Goal: Obtain resource: Download file/media

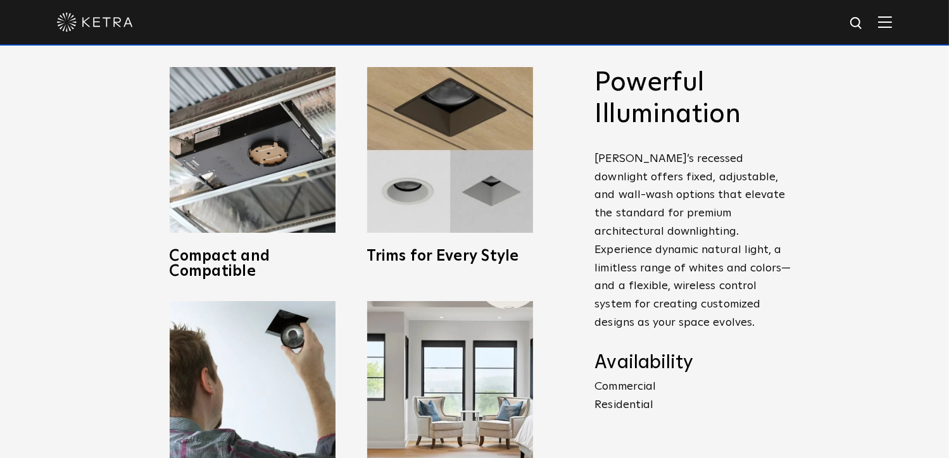
scroll to position [472, 0]
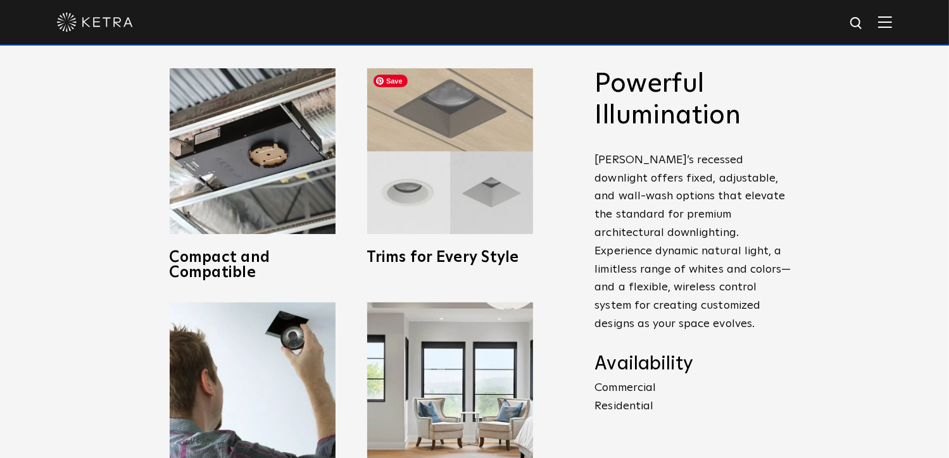
click at [405, 180] on img at bounding box center [450, 151] width 166 height 166
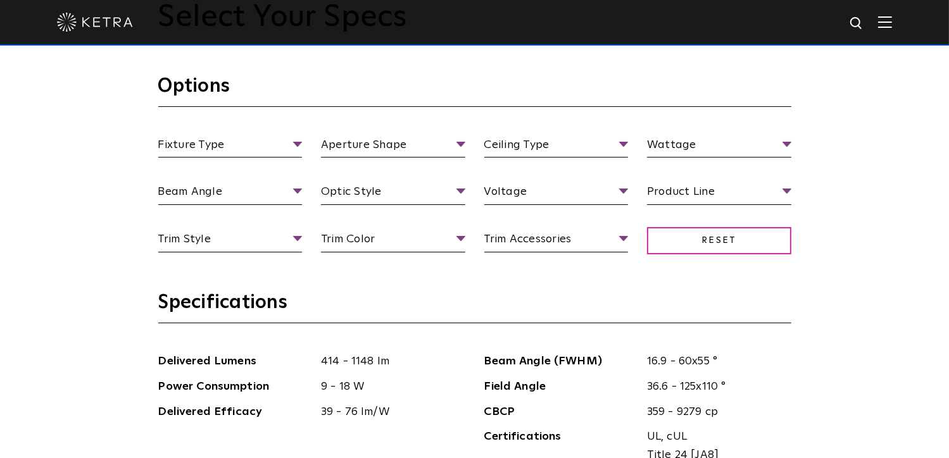
scroll to position [1152, 0]
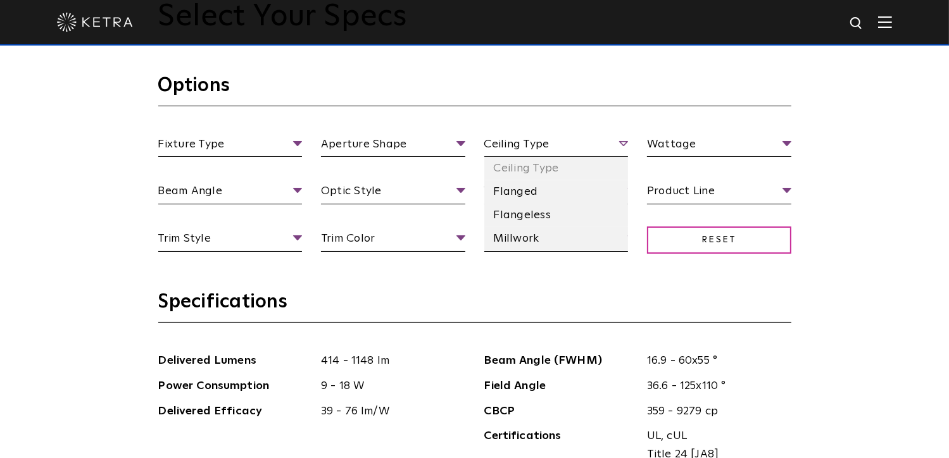
click at [547, 137] on span "Ceiling Type" at bounding box center [556, 146] width 144 height 22
click at [525, 199] on li "Flanged" at bounding box center [556, 191] width 144 height 23
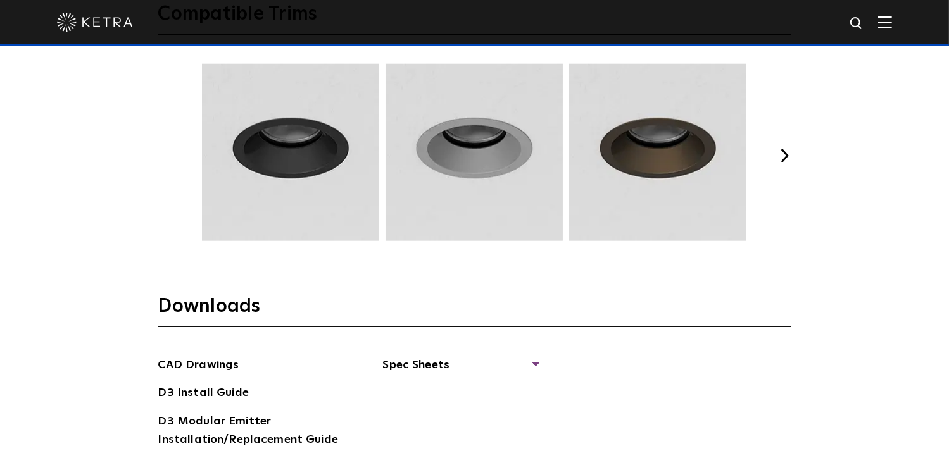
scroll to position [1690, 0]
click at [307, 144] on img at bounding box center [290, 153] width 181 height 177
click at [318, 184] on img at bounding box center [290, 153] width 181 height 177
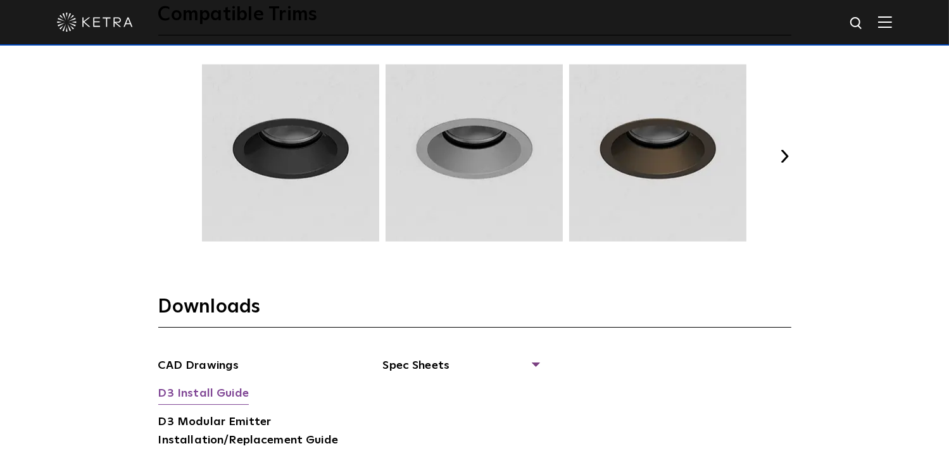
click at [172, 397] on link "D3 Install Guide" at bounding box center [203, 395] width 90 height 20
